Goal: Information Seeking & Learning: Check status

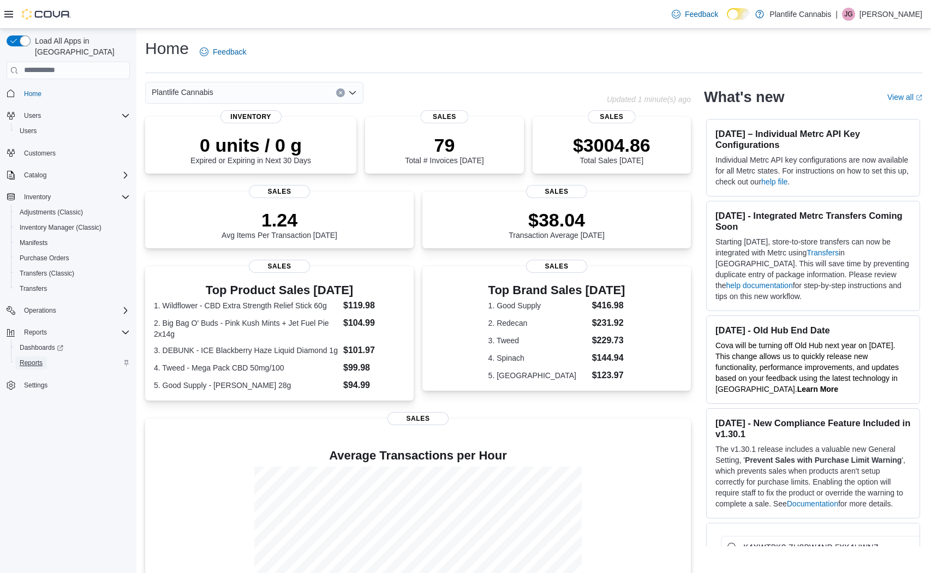
click at [29, 358] on span "Reports" at bounding box center [31, 362] width 23 height 9
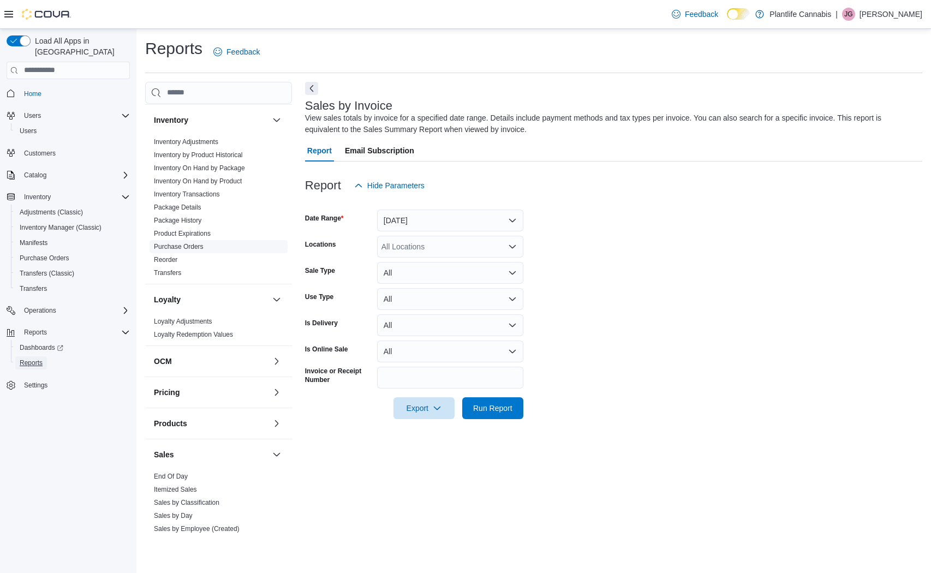
scroll to position [289, 0]
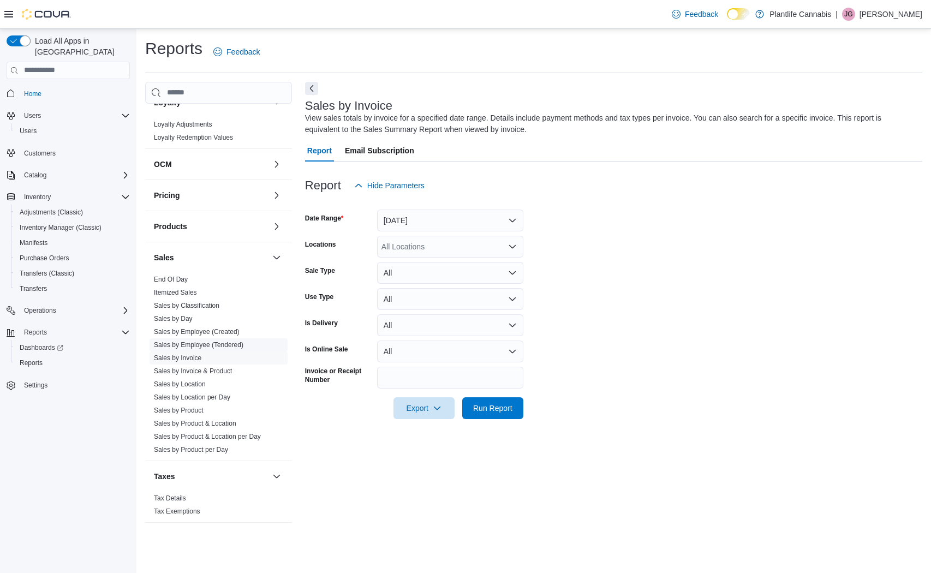
click at [181, 348] on link "Sales by Employee (Tendered)" at bounding box center [198, 345] width 89 height 8
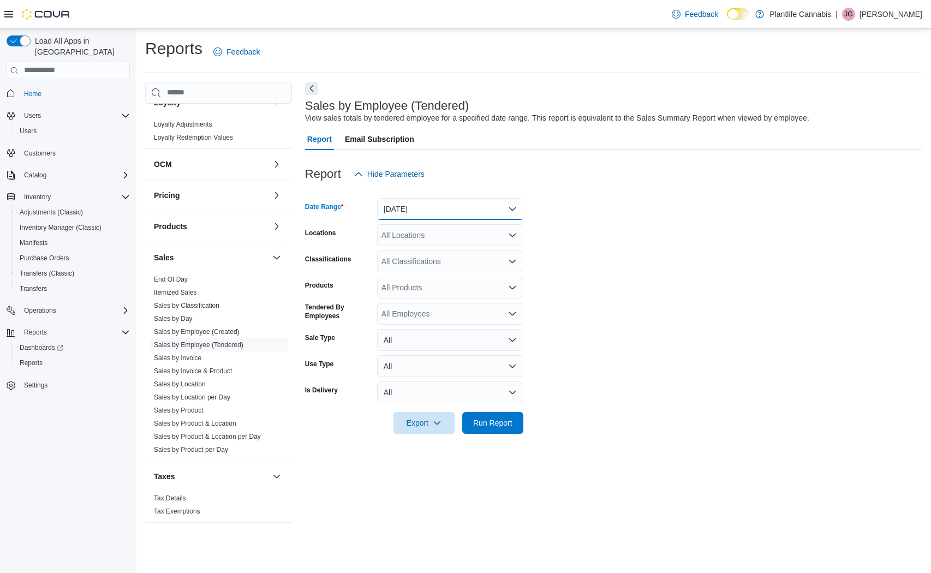
click at [430, 212] on button "[DATE]" at bounding box center [450, 209] width 146 height 22
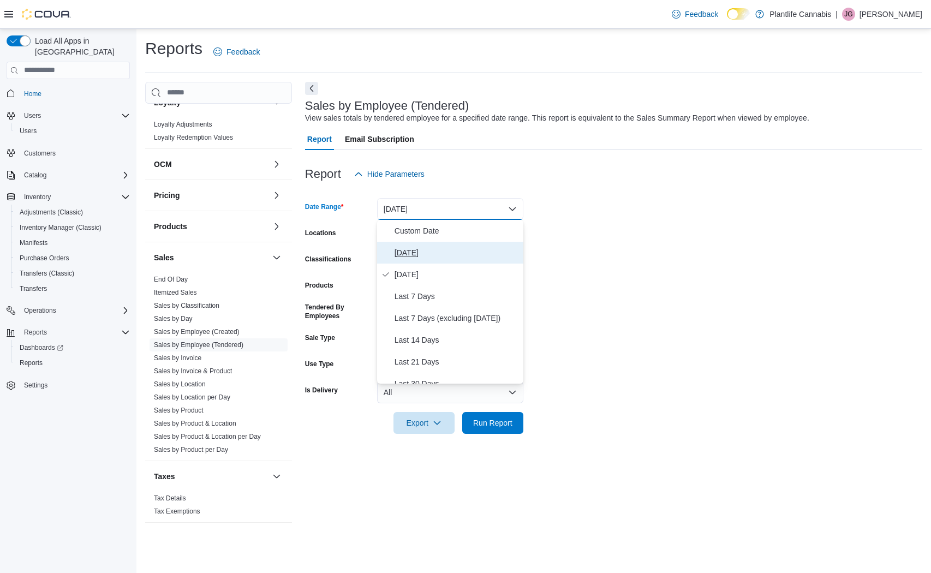
click at [411, 246] on span "[DATE]" at bounding box center [456, 252] width 124 height 13
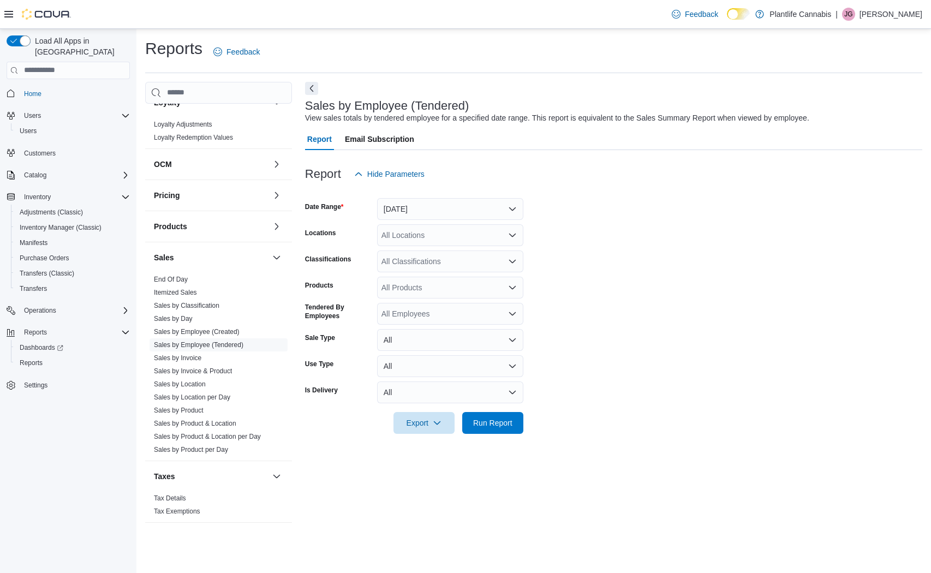
drag, startPoint x: 630, startPoint y: 257, endPoint x: 559, endPoint y: 293, distance: 79.3
click at [630, 257] on form "Date Range [DATE] Locations All Locations Classifications All Classifications P…" at bounding box center [613, 309] width 617 height 249
click at [504, 414] on span "Run Report" at bounding box center [493, 422] width 48 height 22
